Goal: Task Accomplishment & Management: Use online tool/utility

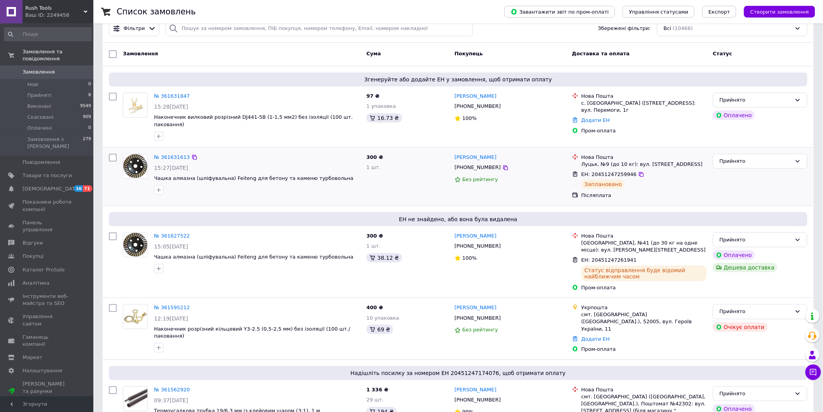
scroll to position [43, 0]
click at [112, 154] on input "checkbox" at bounding box center [113, 158] width 8 height 8
checkbox input "true"
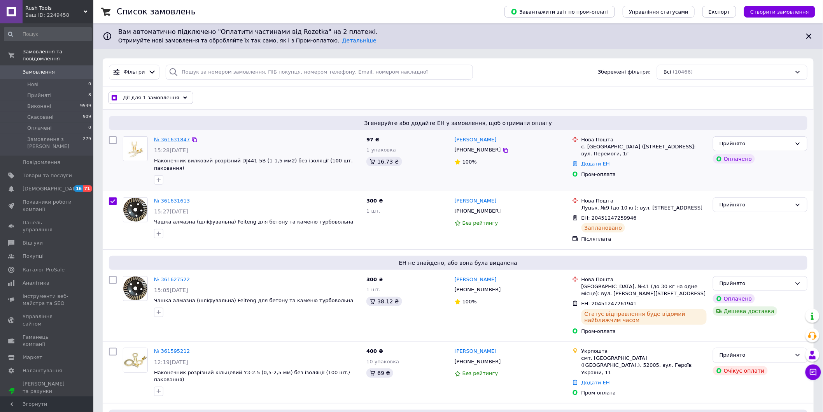
scroll to position [0, 0]
click at [147, 102] on div "Дії для 1 замовлення" at bounding box center [150, 98] width 85 height 12
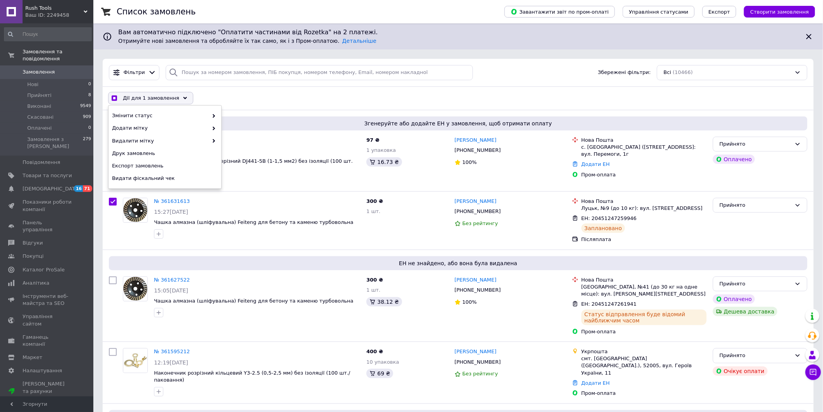
click at [147, 102] on div "Дії для 1 замовлення" at bounding box center [150, 98] width 85 height 12
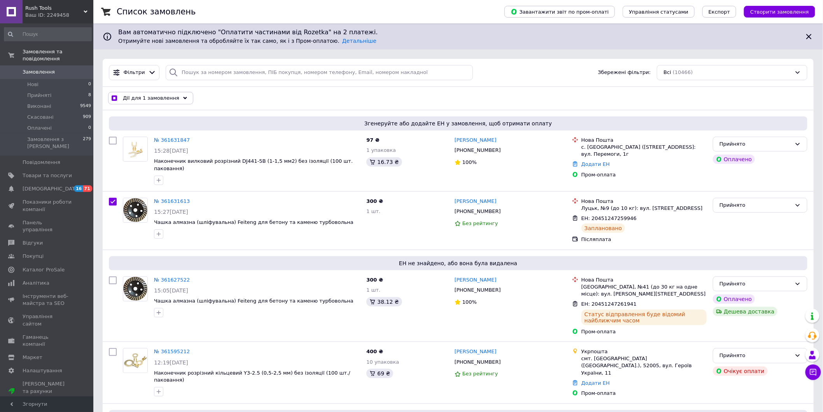
click at [147, 102] on div "Дії для 1 замовлення" at bounding box center [150, 98] width 85 height 12
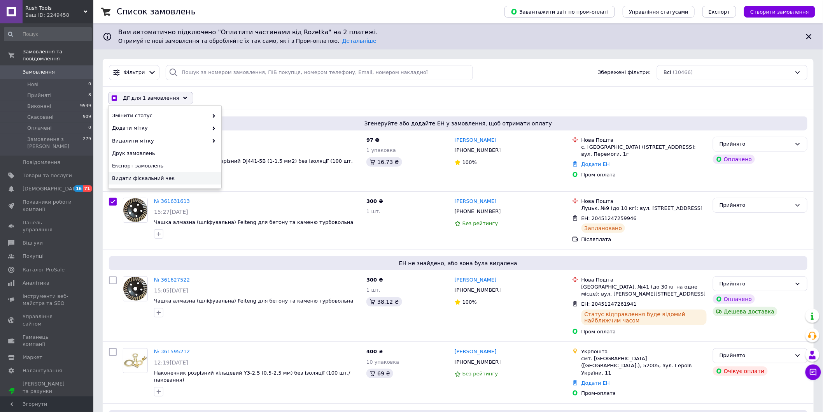
click at [158, 177] on span "Видати фіскальний чек" at bounding box center [164, 178] width 104 height 7
checkbox input "true"
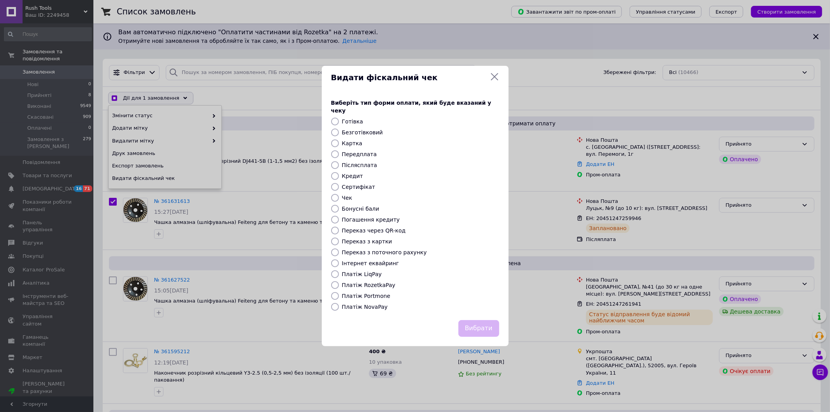
click at [333, 305] on input "Платіж NovaPay" at bounding box center [335, 307] width 8 height 8
radio input "true"
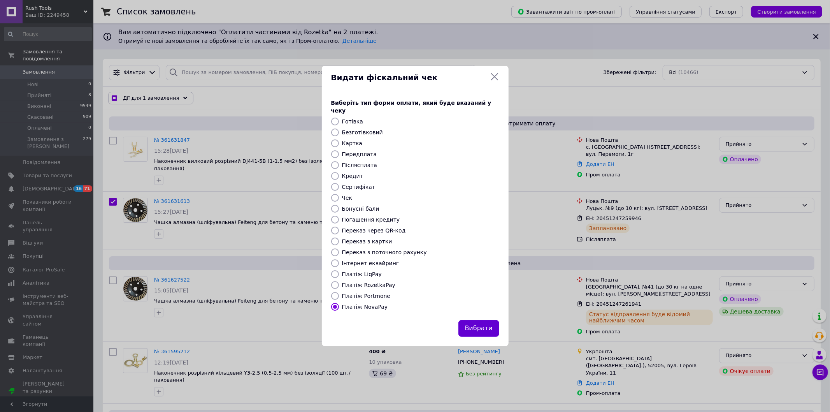
click at [491, 324] on button "Вибрати" at bounding box center [478, 328] width 41 height 17
checkbox input "true"
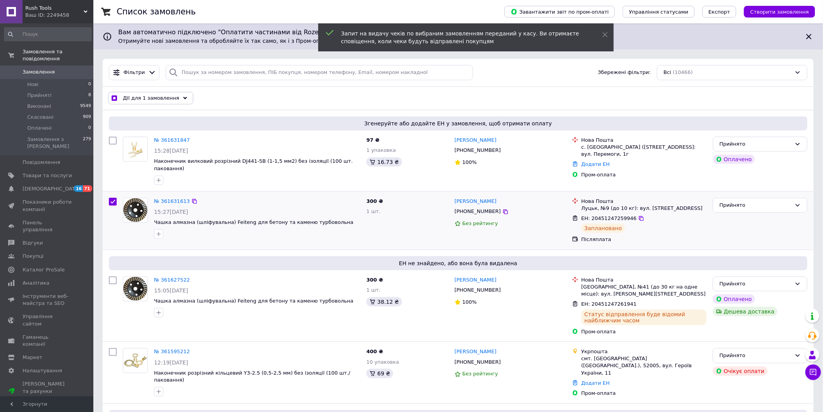
click at [110, 198] on input "checkbox" at bounding box center [113, 202] width 8 height 8
checkbox input "false"
drag, startPoint x: 112, startPoint y: 273, endPoint x: 168, endPoint y: 145, distance: 139.8
click at [112, 276] on input "checkbox" at bounding box center [113, 280] width 8 height 8
checkbox input "true"
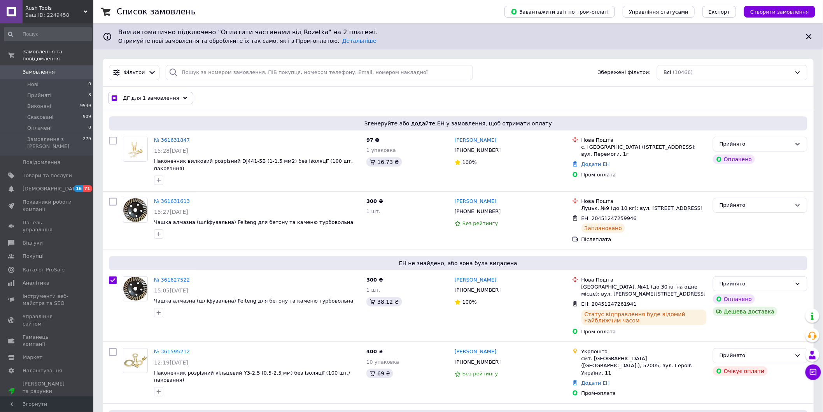
click at [173, 98] on div "Дії для 1 замовлення" at bounding box center [150, 98] width 85 height 12
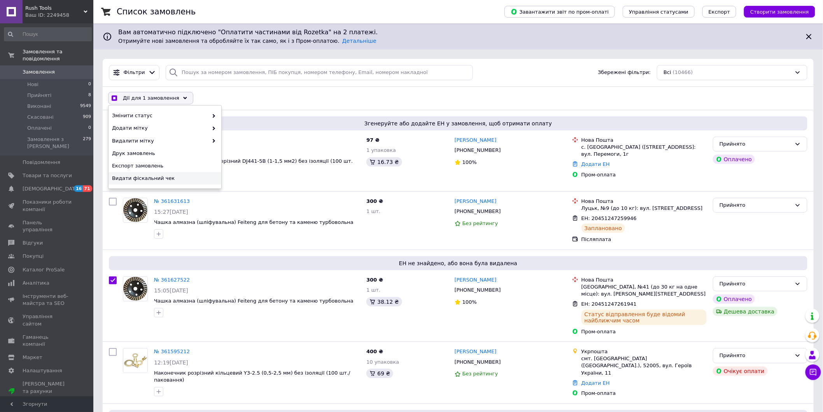
click at [129, 181] on span "Видати фіскальний чек" at bounding box center [164, 178] width 104 height 7
checkbox input "true"
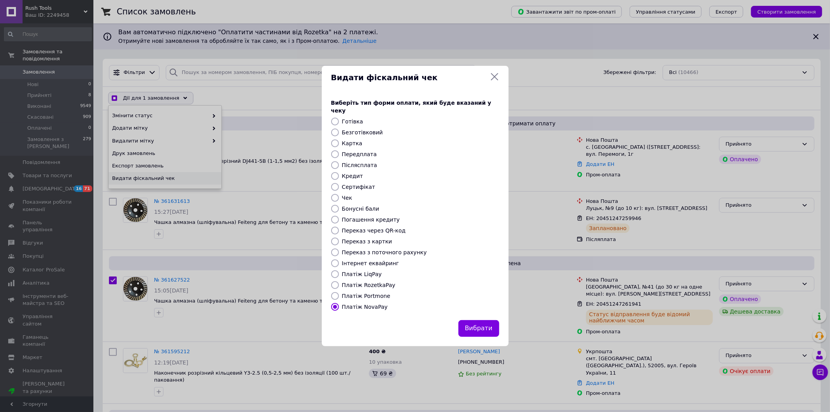
click at [335, 281] on input "Платіж RozetkaPay" at bounding box center [335, 285] width 8 height 8
radio input "true"
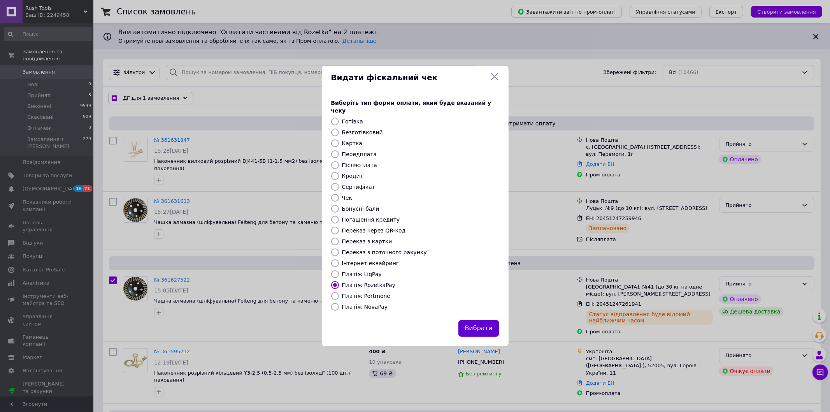
click at [492, 328] on button "Вибрати" at bounding box center [478, 328] width 41 height 17
checkbox input "true"
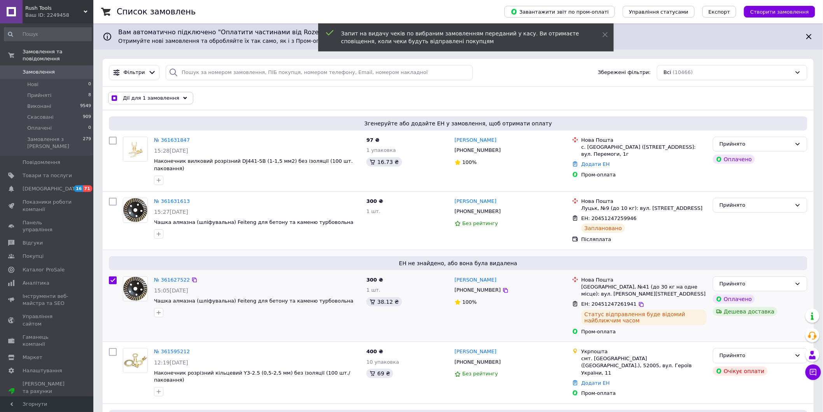
click at [113, 276] on input "checkbox" at bounding box center [113, 280] width 8 height 8
checkbox input "false"
